Goal: Navigation & Orientation: Find specific page/section

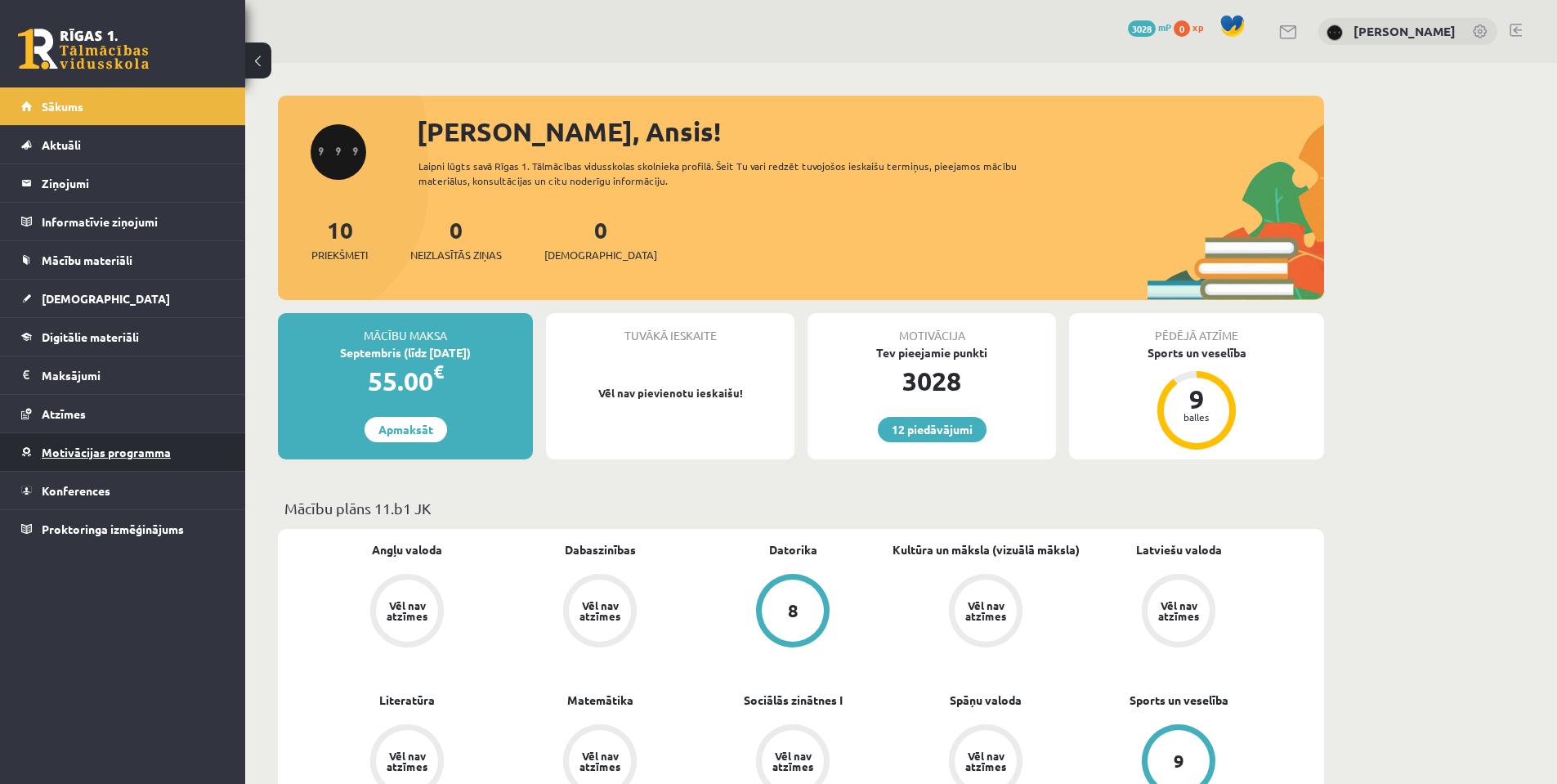
click at [141, 454] on span "Motivācijas programma" at bounding box center [106, 451] width 129 height 15
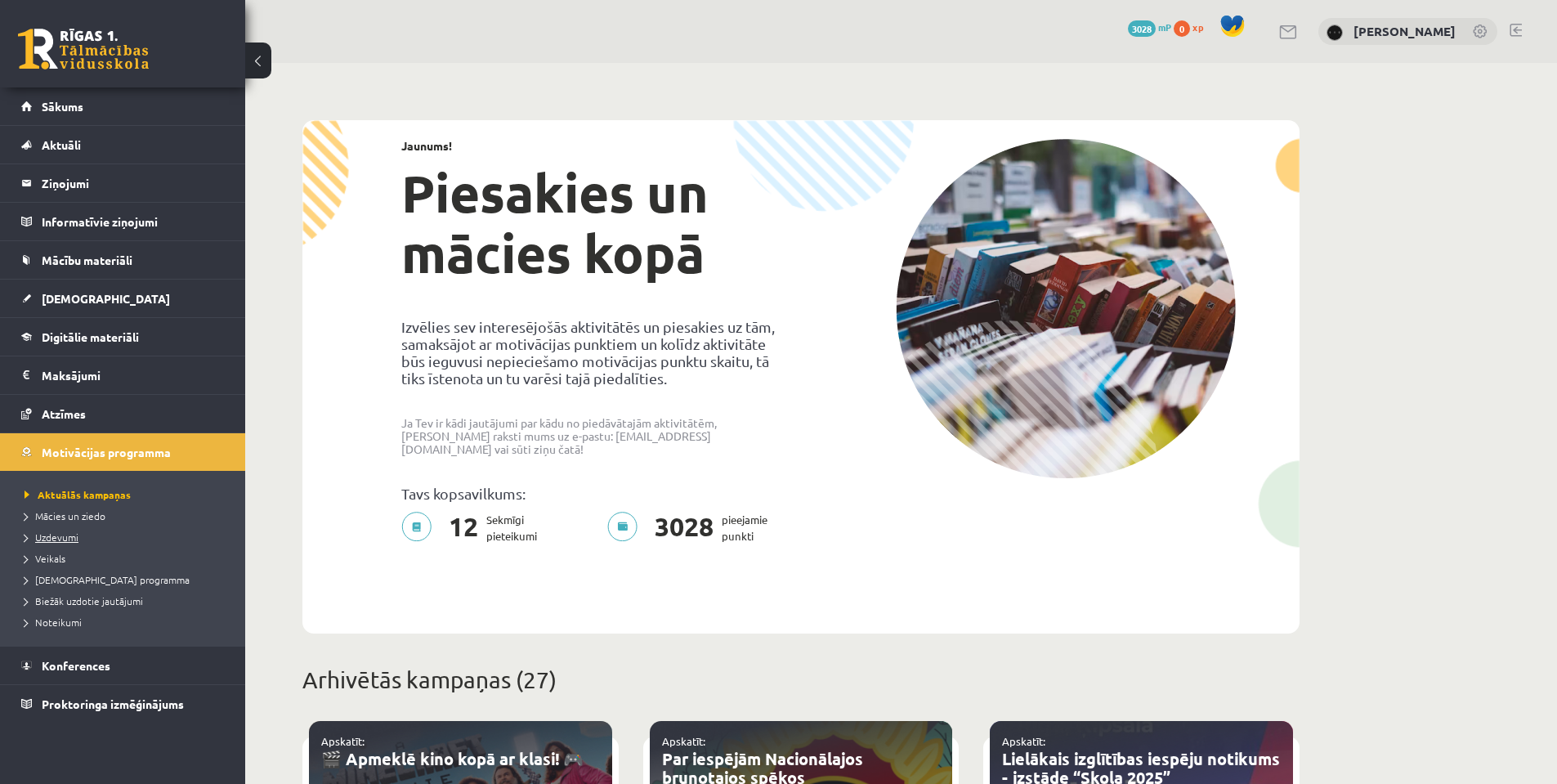
click at [62, 537] on span "Uzdevumi" at bounding box center [51, 536] width 54 height 13
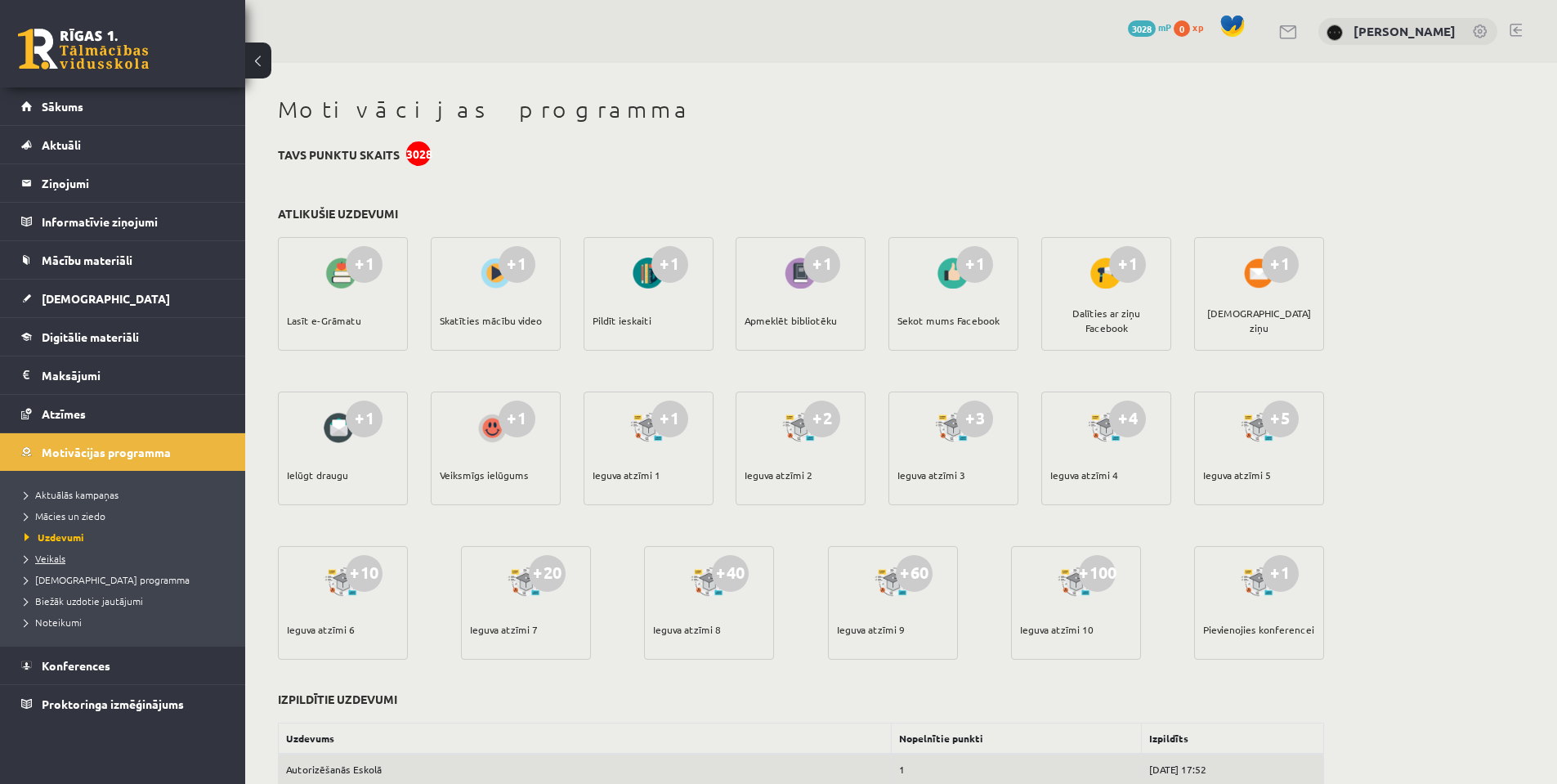
click at [56, 562] on span "Veikals" at bounding box center [45, 557] width 41 height 13
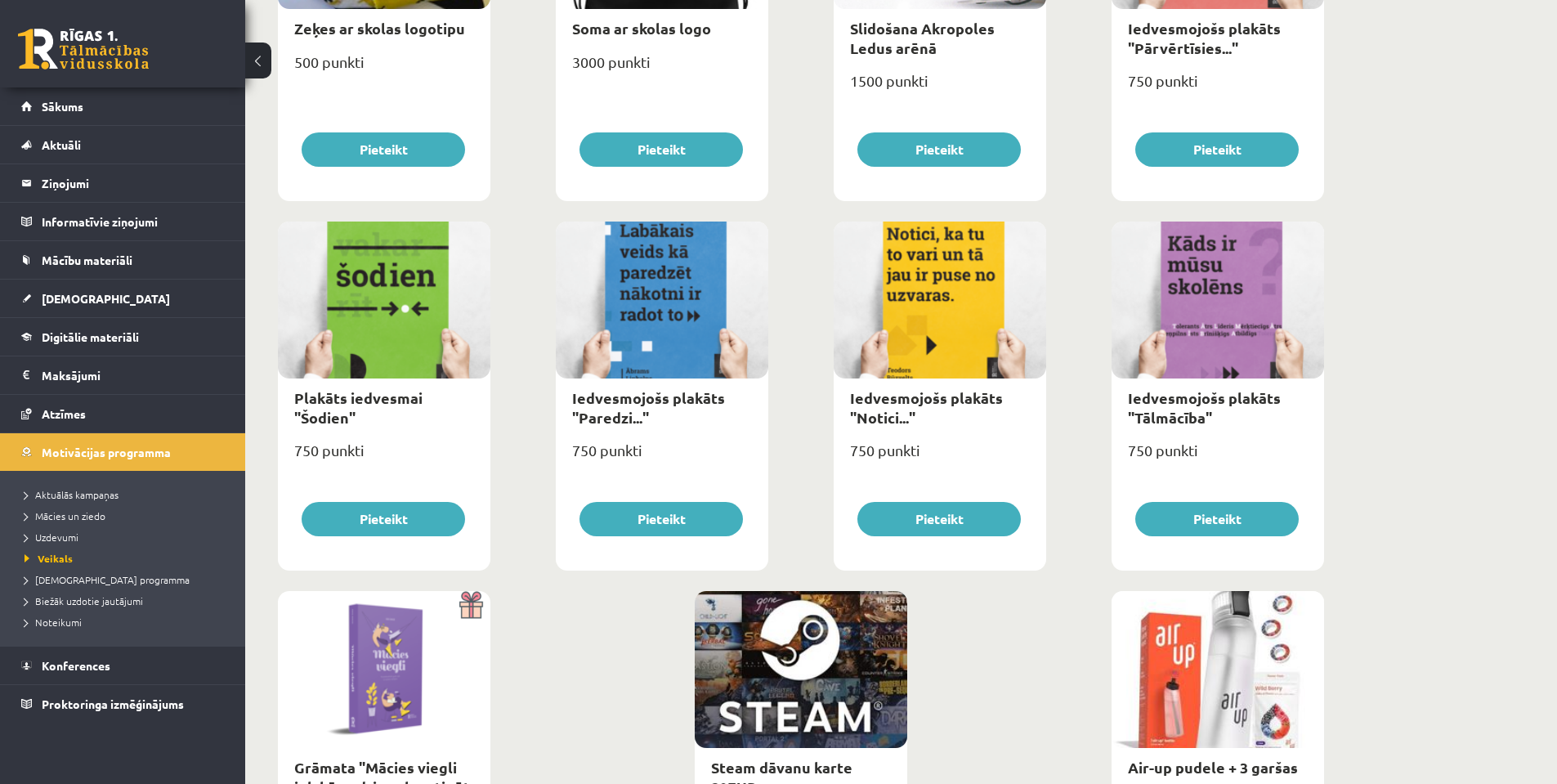
scroll to position [1727, 0]
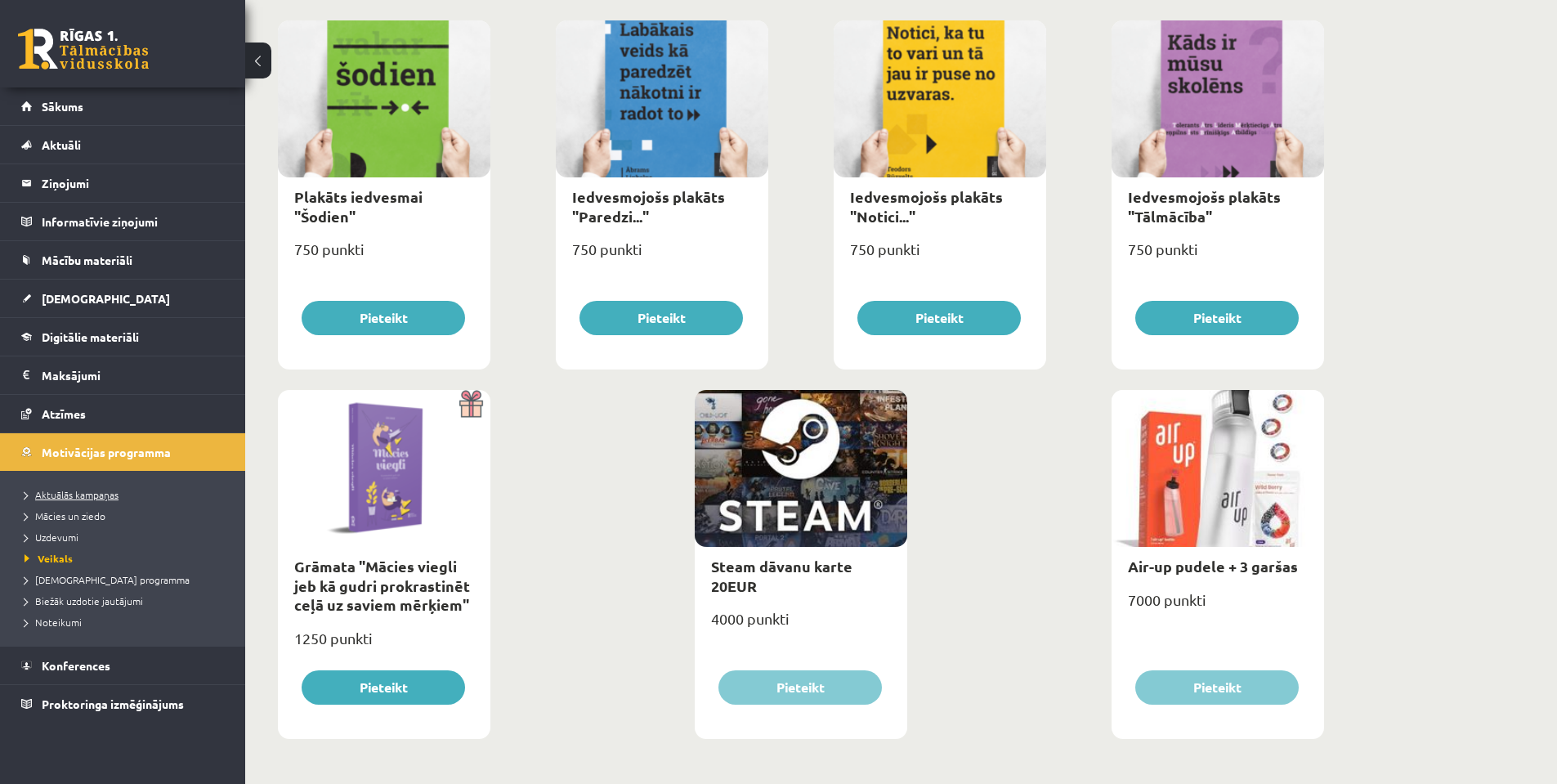
click at [156, 495] on link "Aktuālās kampaņas" at bounding box center [127, 494] width 204 height 15
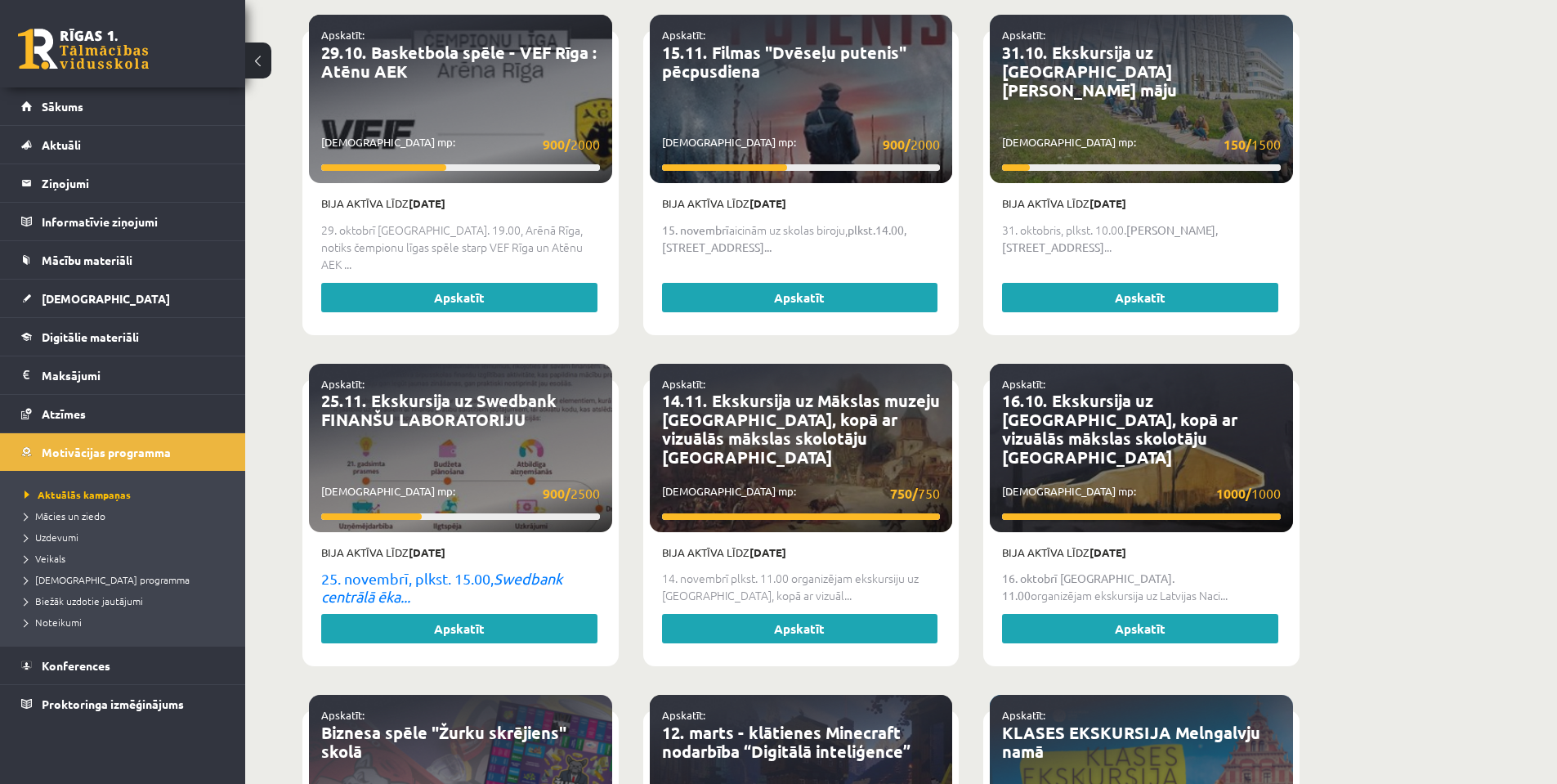
click at [73, 526] on li "Mācies un ziedo" at bounding box center [127, 516] width 204 height 21
click at [74, 501] on link "Aktuālās kampaņas" at bounding box center [127, 494] width 204 height 15
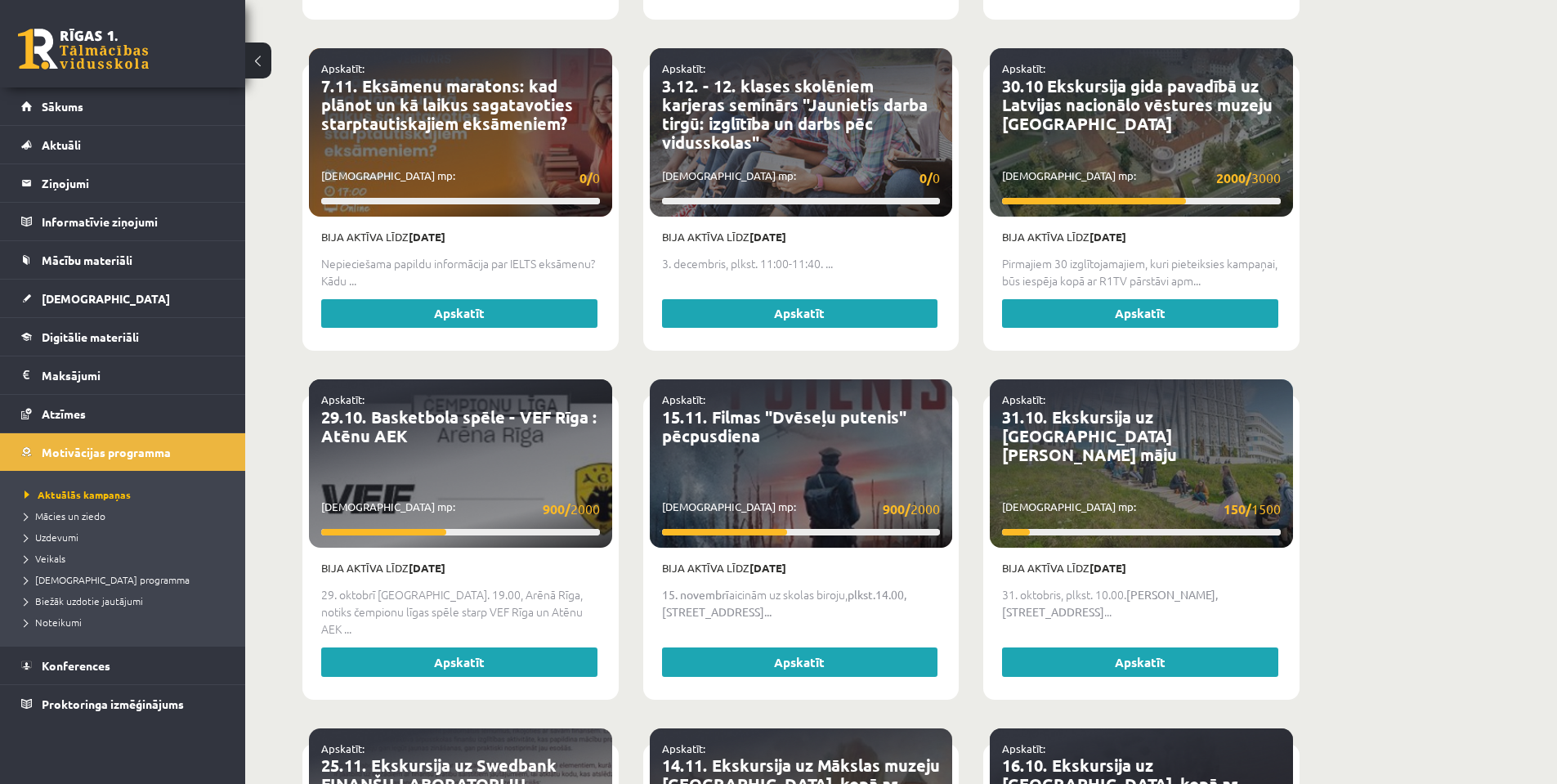
scroll to position [1307, 0]
